Goal: Navigation & Orientation: Find specific page/section

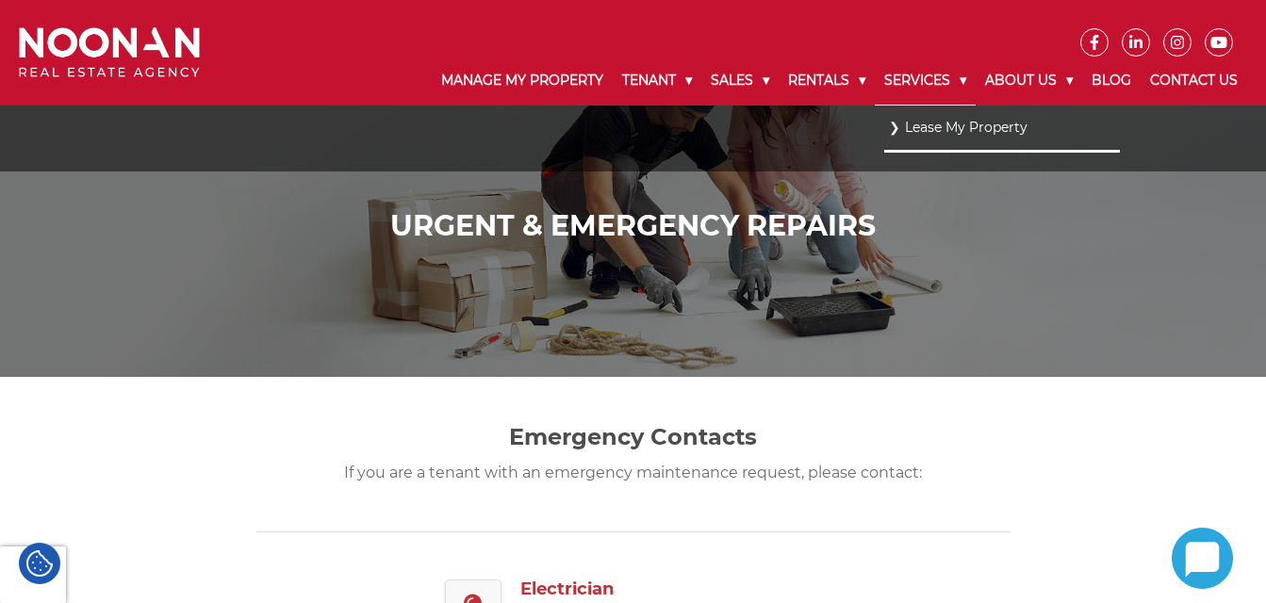
click at [908, 82] on link "Services" at bounding box center [925, 81] width 101 height 49
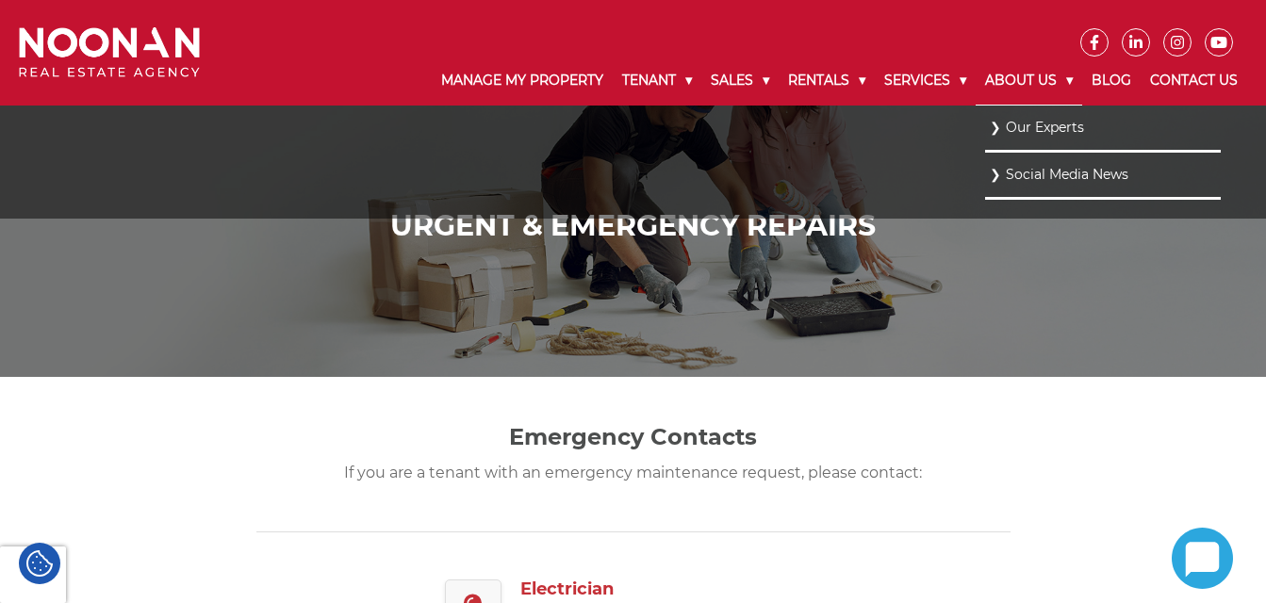
click at [1023, 77] on link "About Us" at bounding box center [1029, 81] width 107 height 49
click at [1032, 116] on link "Our Experts" at bounding box center [1103, 126] width 226 height 25
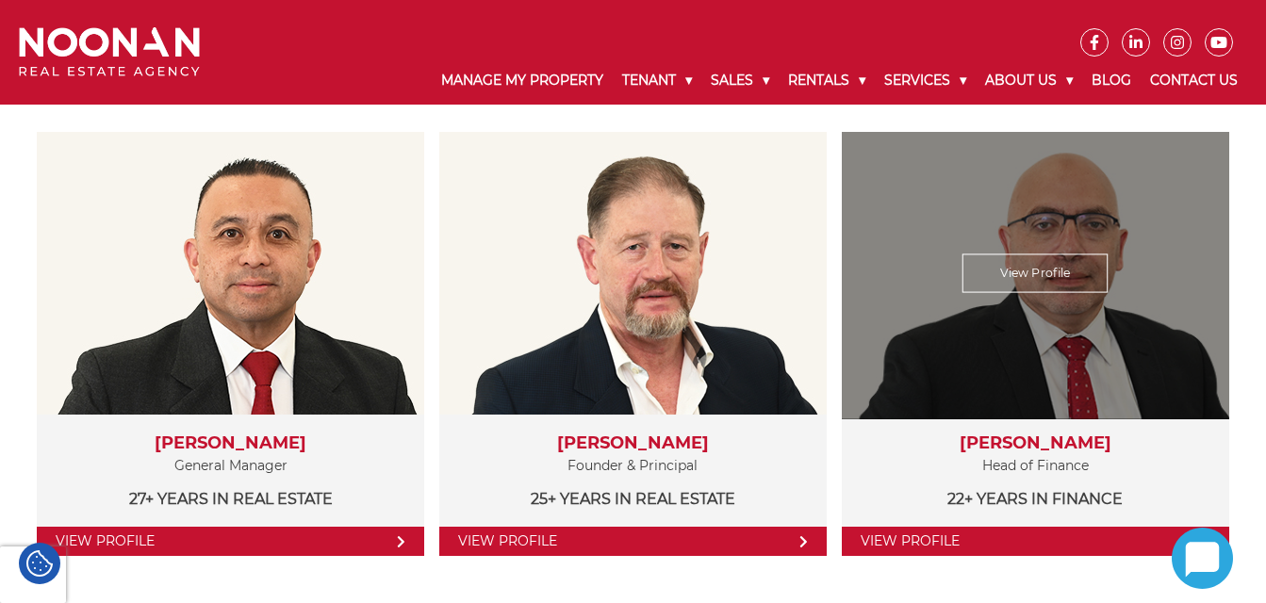
scroll to position [377, 0]
